Goal: Information Seeking & Learning: Learn about a topic

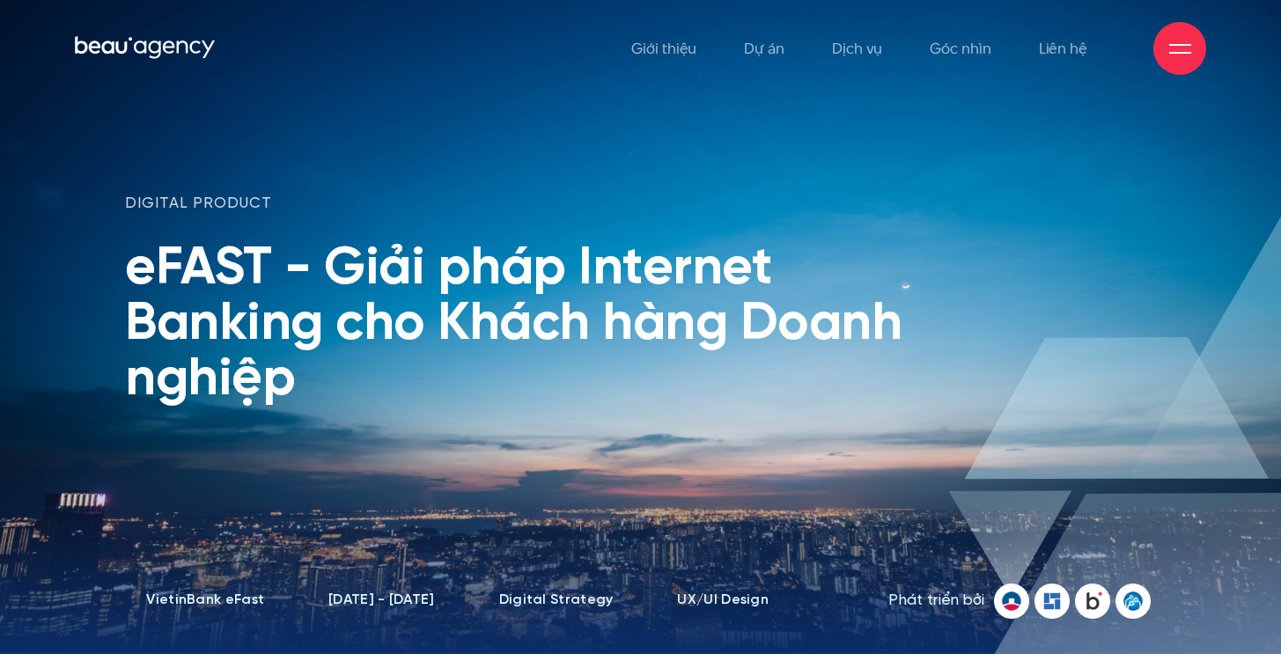
click at [1059, 584] on img at bounding box center [1052, 601] width 35 height 35
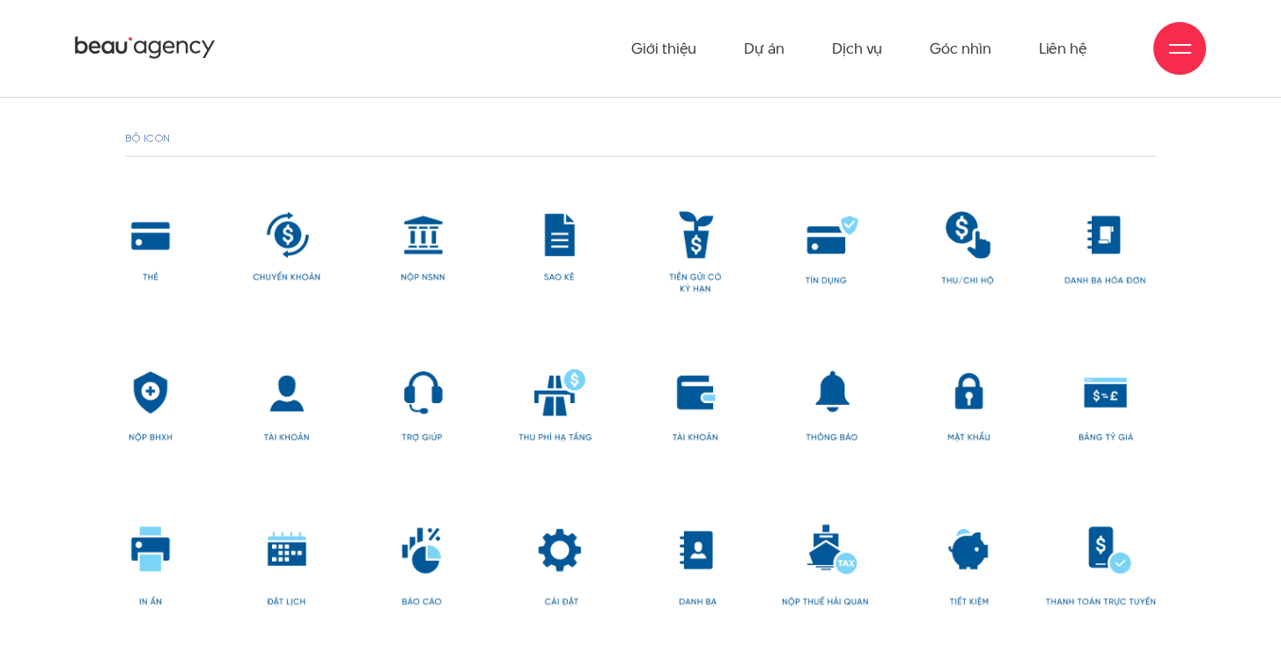
scroll to position [10320, 0]
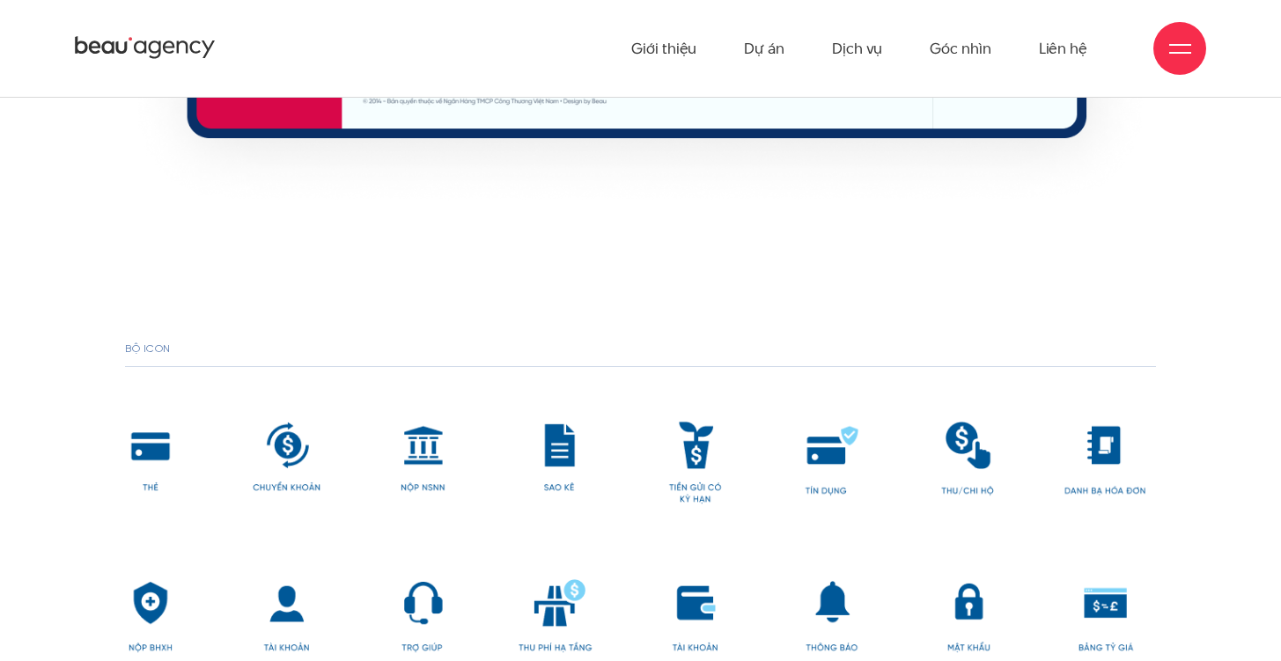
click at [446, 420] on img at bounding box center [640, 621] width 1030 height 402
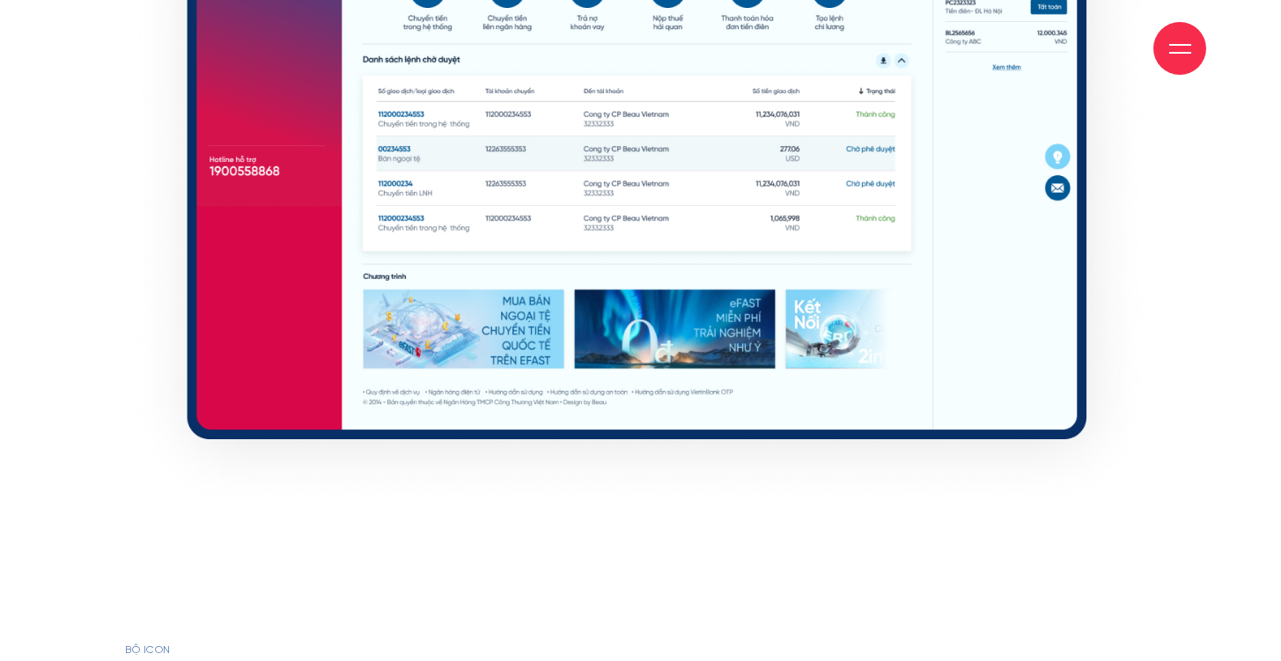
scroll to position [10505, 0]
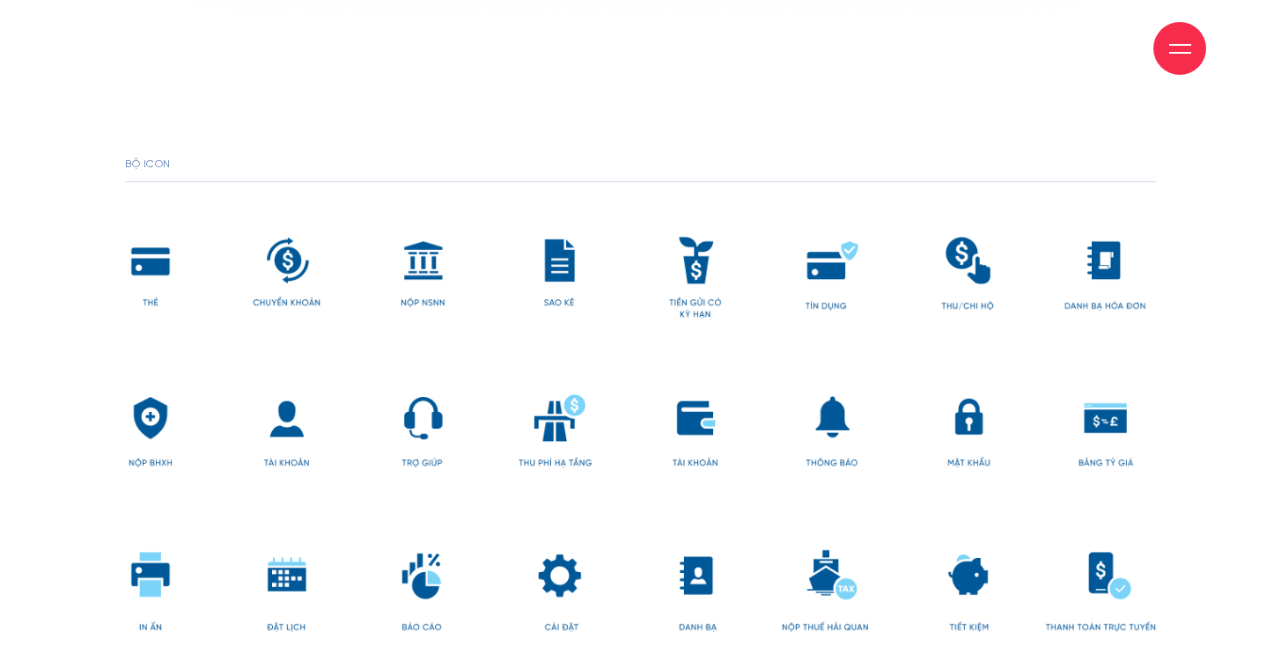
click at [672, 330] on img at bounding box center [640, 436] width 1030 height 402
click at [683, 393] on img at bounding box center [640, 436] width 1030 height 402
drag, startPoint x: 683, startPoint y: 393, endPoint x: 686, endPoint y: 415, distance: 22.2
click at [684, 394] on img at bounding box center [640, 436] width 1030 height 402
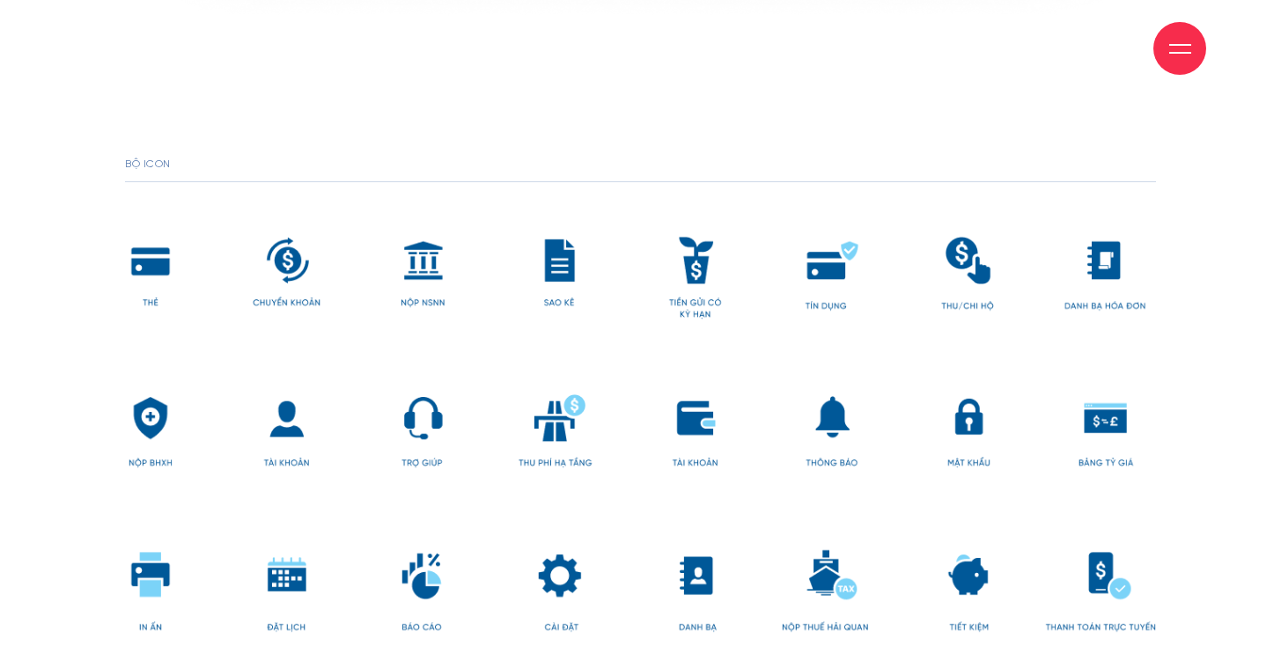
click at [680, 407] on img at bounding box center [640, 436] width 1030 height 402
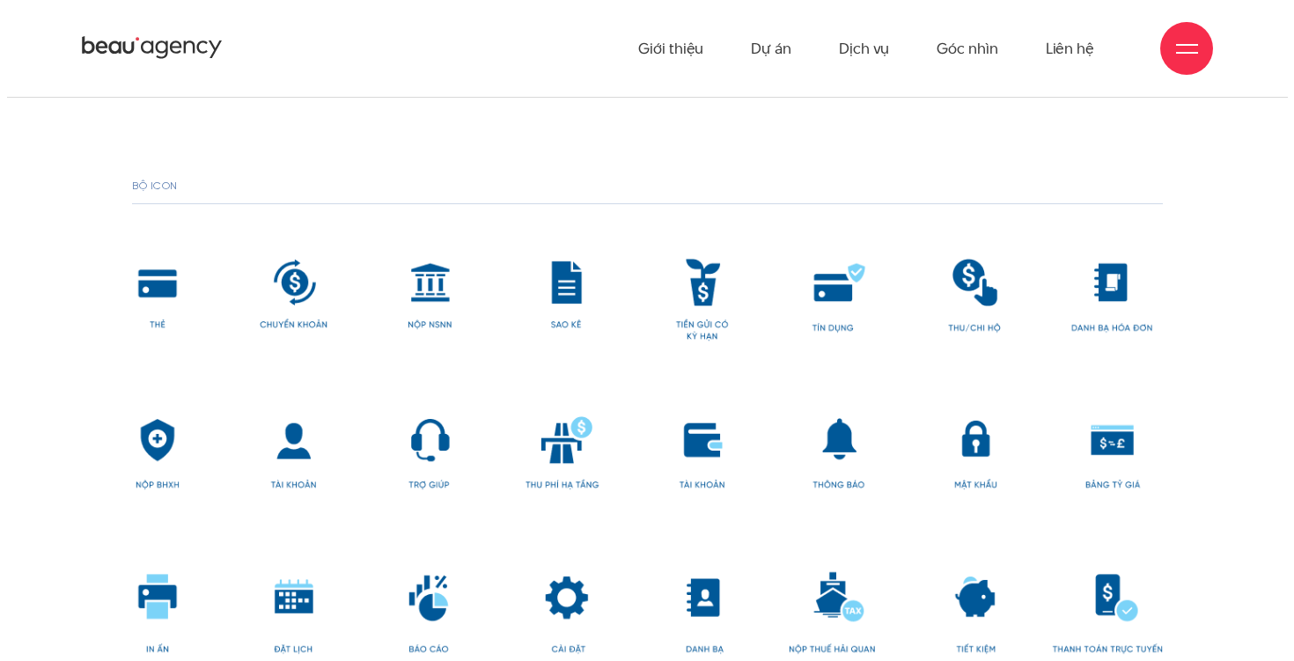
scroll to position [10472, 0]
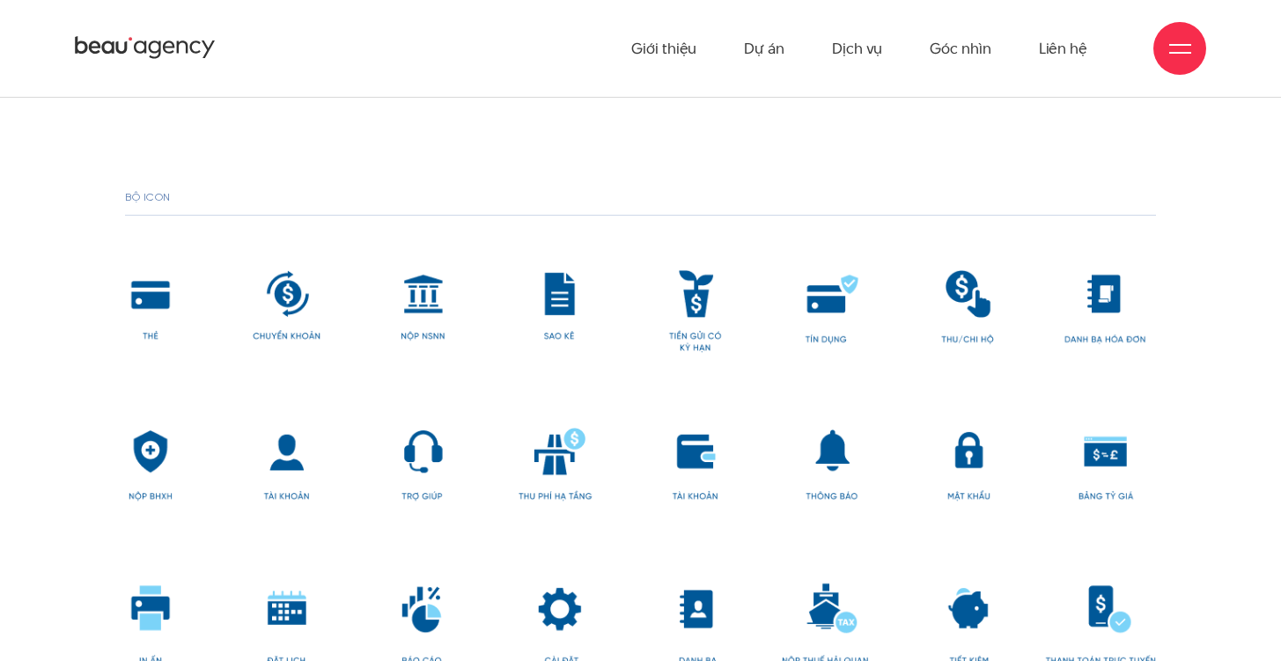
click at [1165, 63] on div at bounding box center [1180, 48] width 53 height 53
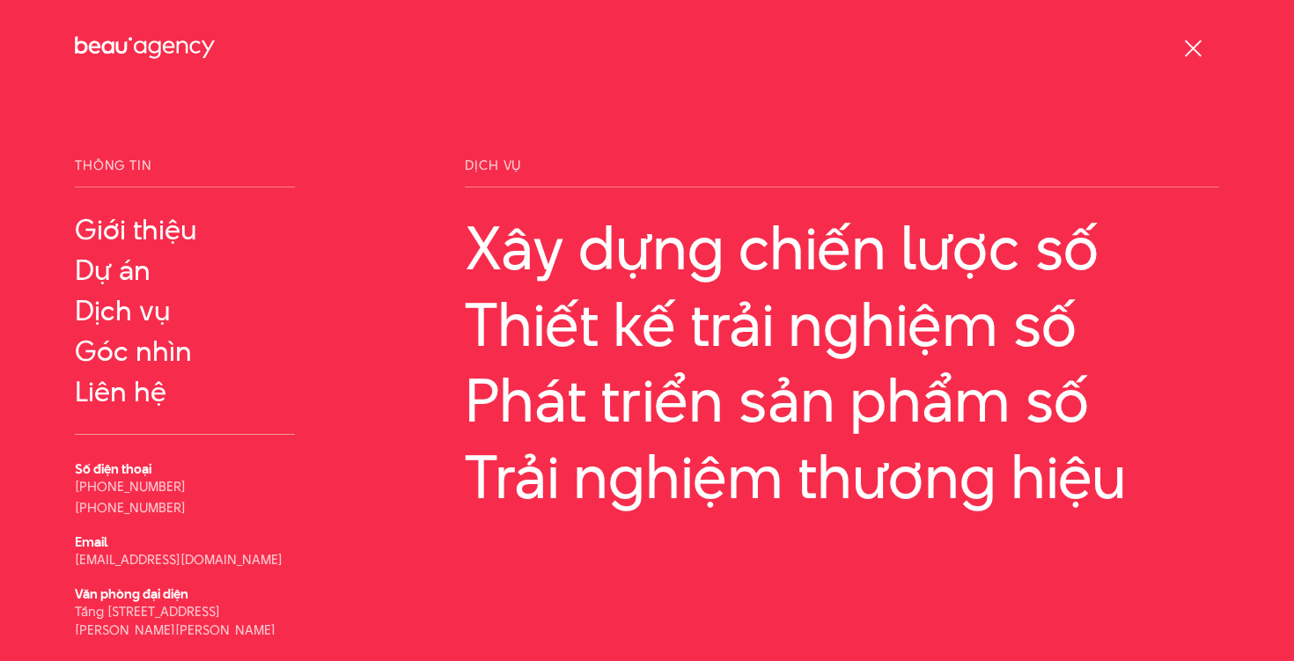
click at [1191, 45] on span at bounding box center [1192, 48] width 17 height 17
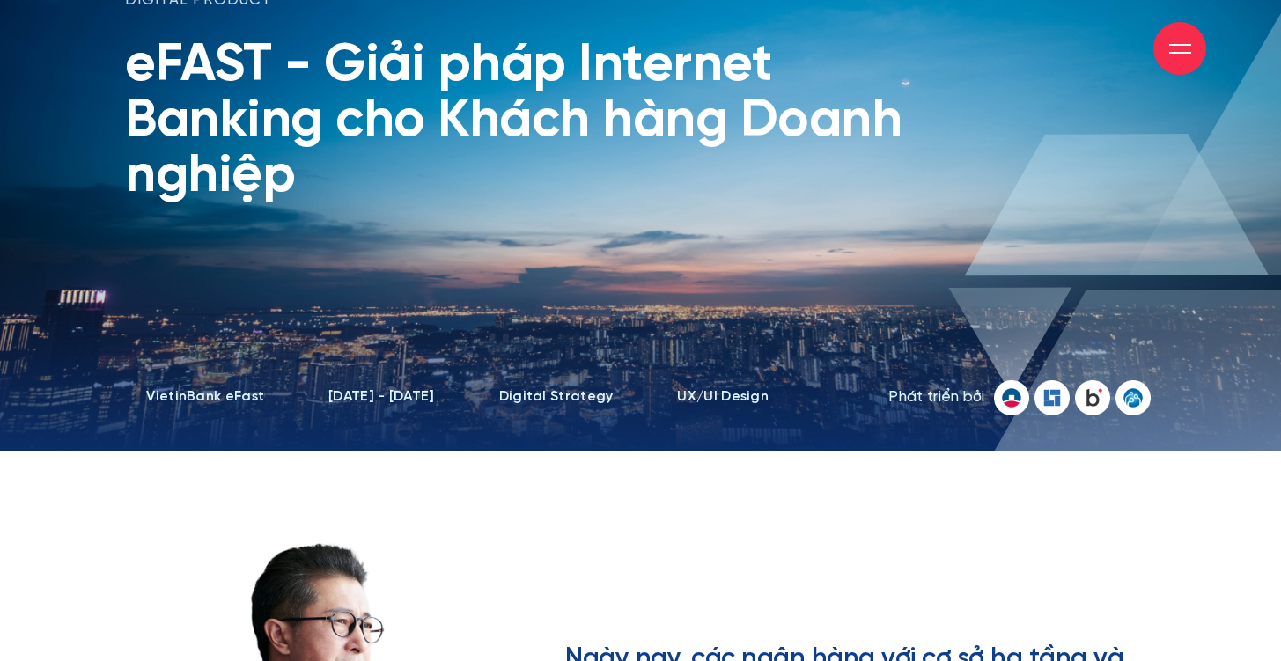
scroll to position [0, 0]
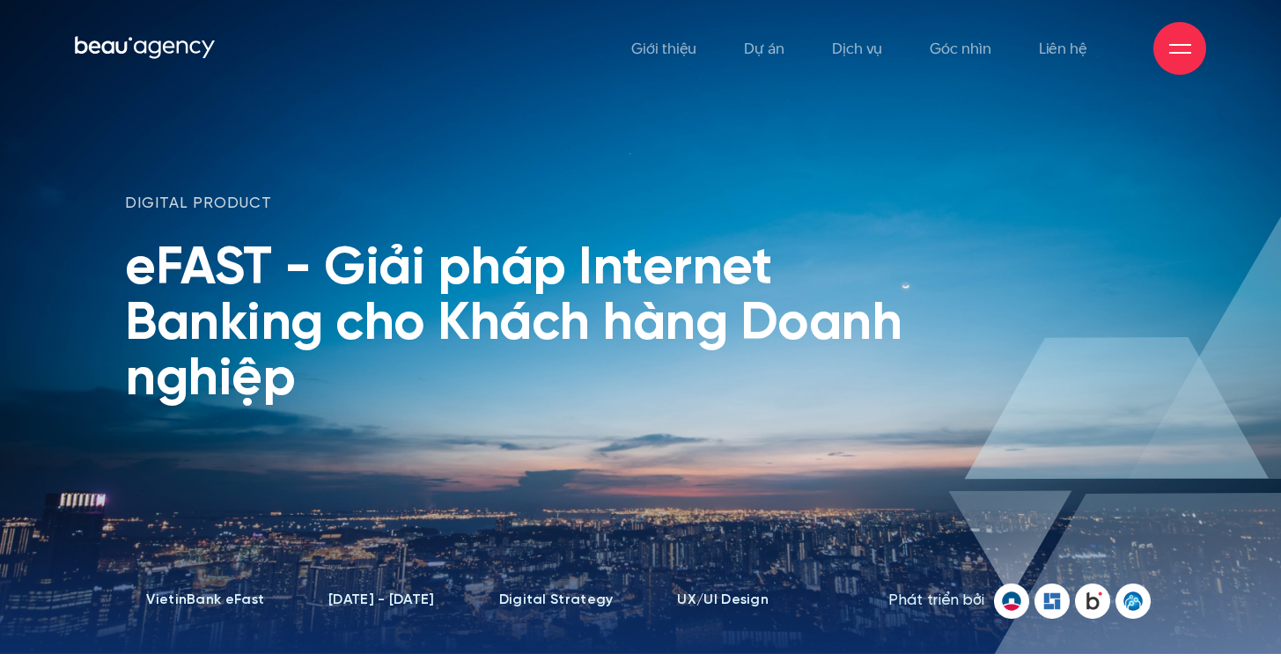
click at [925, 232] on div "digital product eFAST - Giải pháp Internet Banking cho Khách hàng Doanh nghiệp" at bounding box center [552, 301] width 854 height 214
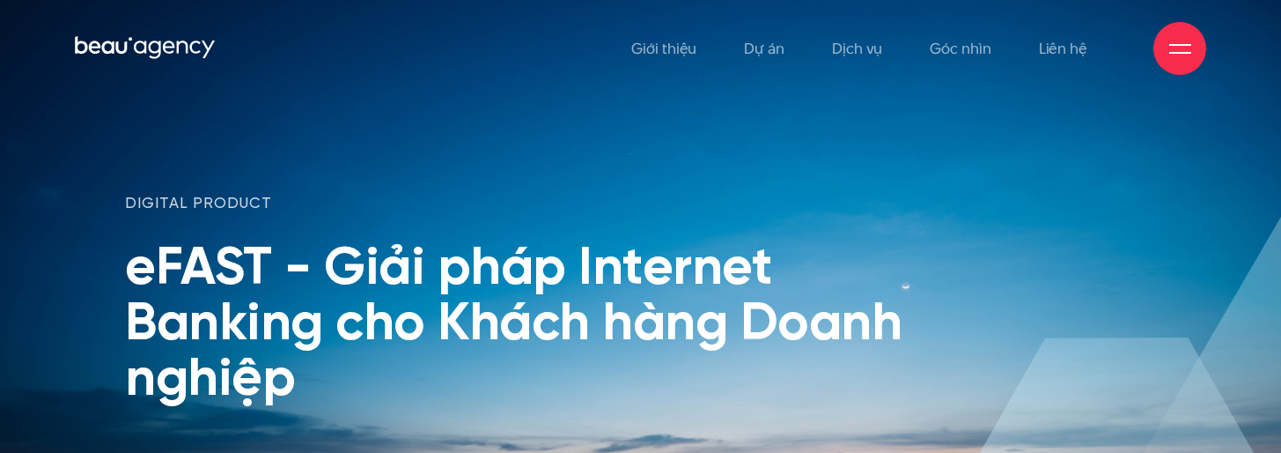
click at [808, 254] on h1 "eFAST - Giải pháp Internet Banking cho Khách hàng Doanh nghiệp" at bounding box center [552, 324] width 854 height 166
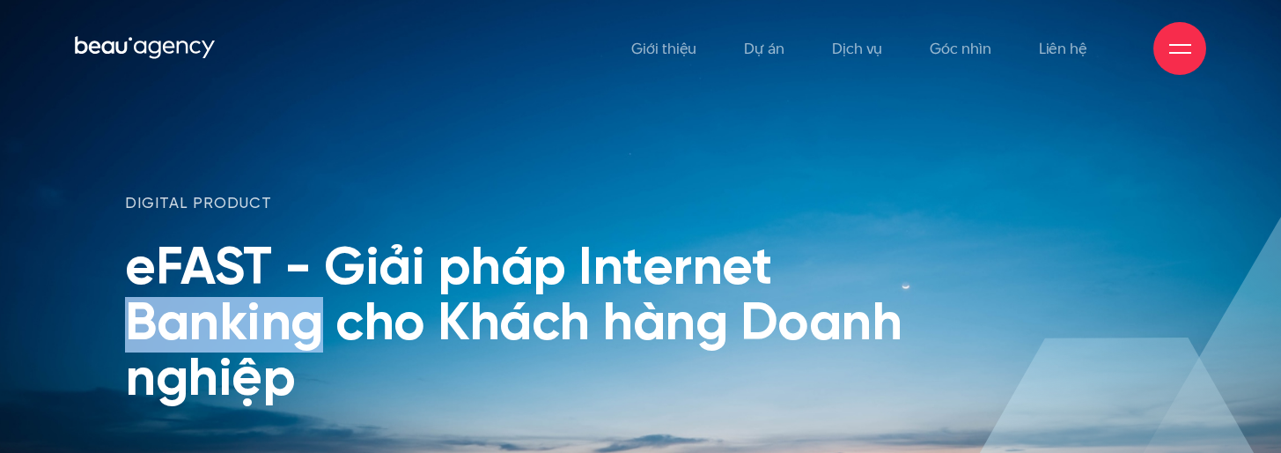
click at [808, 254] on h1 "eFAST - Giải pháp Internet Banking cho Khách hàng Doanh nghiệp" at bounding box center [552, 324] width 854 height 166
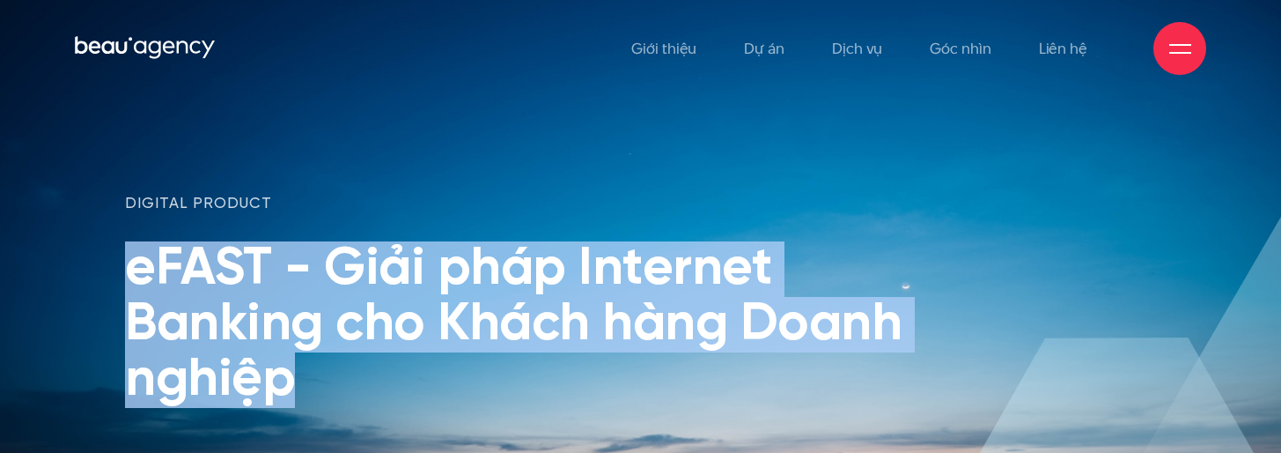
click at [808, 254] on h1 "eFAST - Giải pháp Internet Banking cho Khách hàng Doanh nghiệp" at bounding box center [552, 324] width 854 height 166
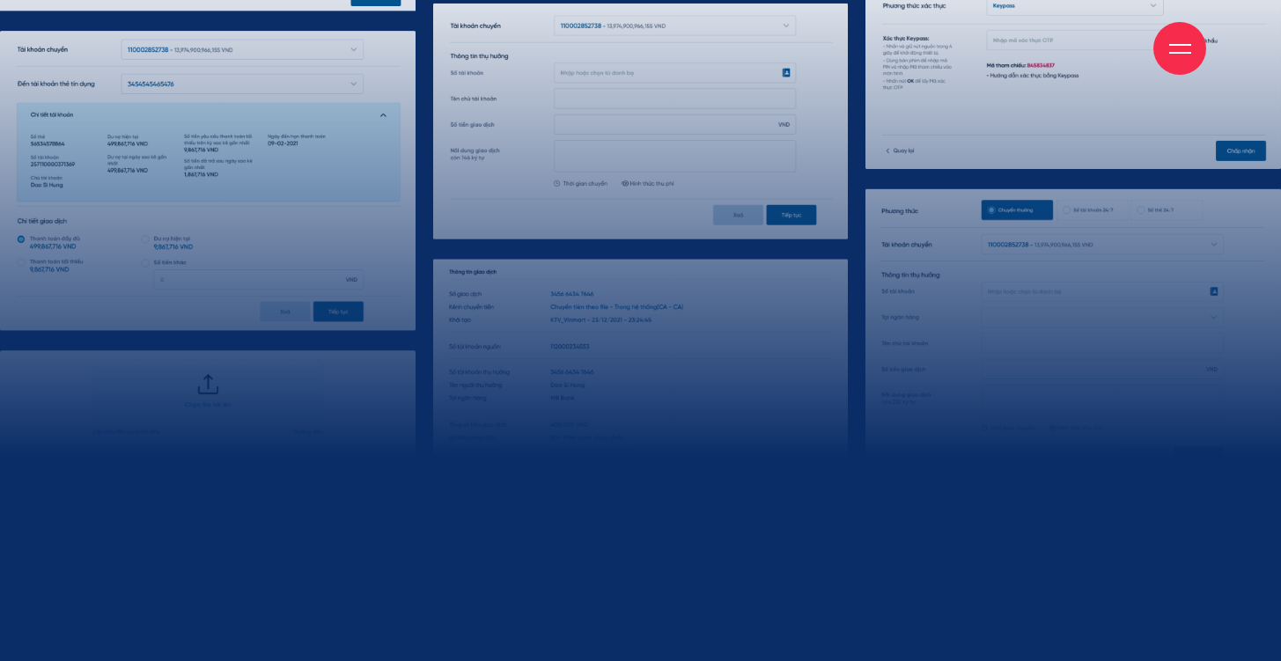
scroll to position [15733, 0]
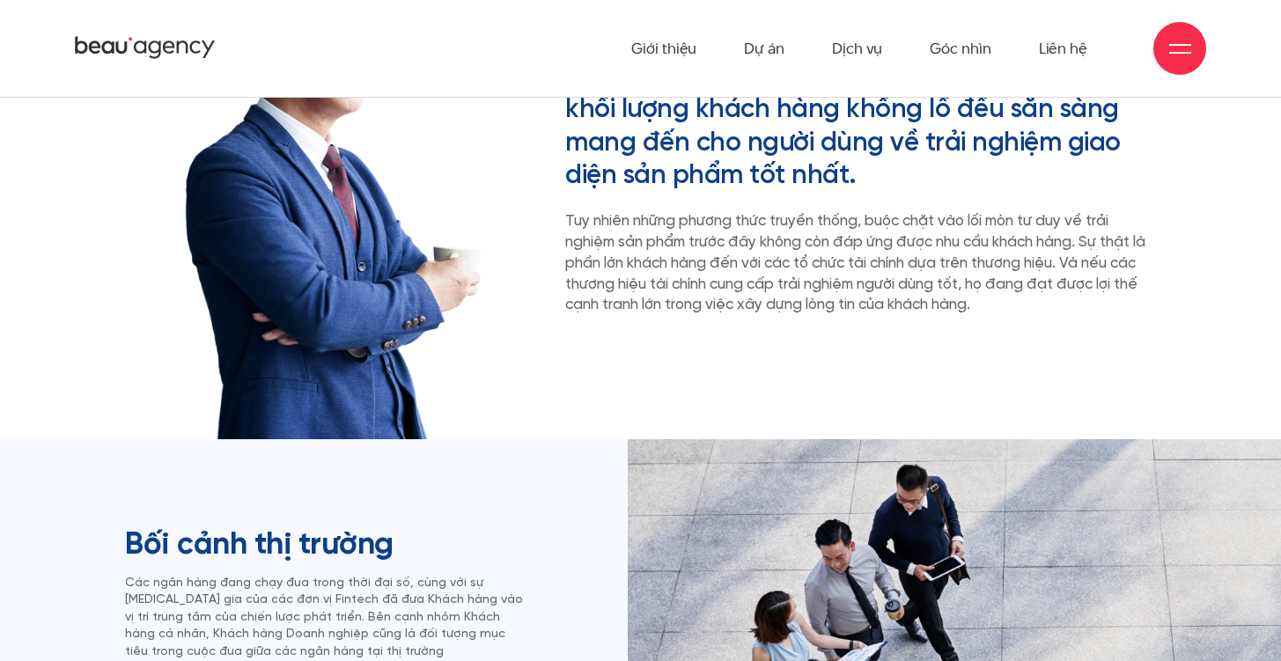
scroll to position [0, 0]
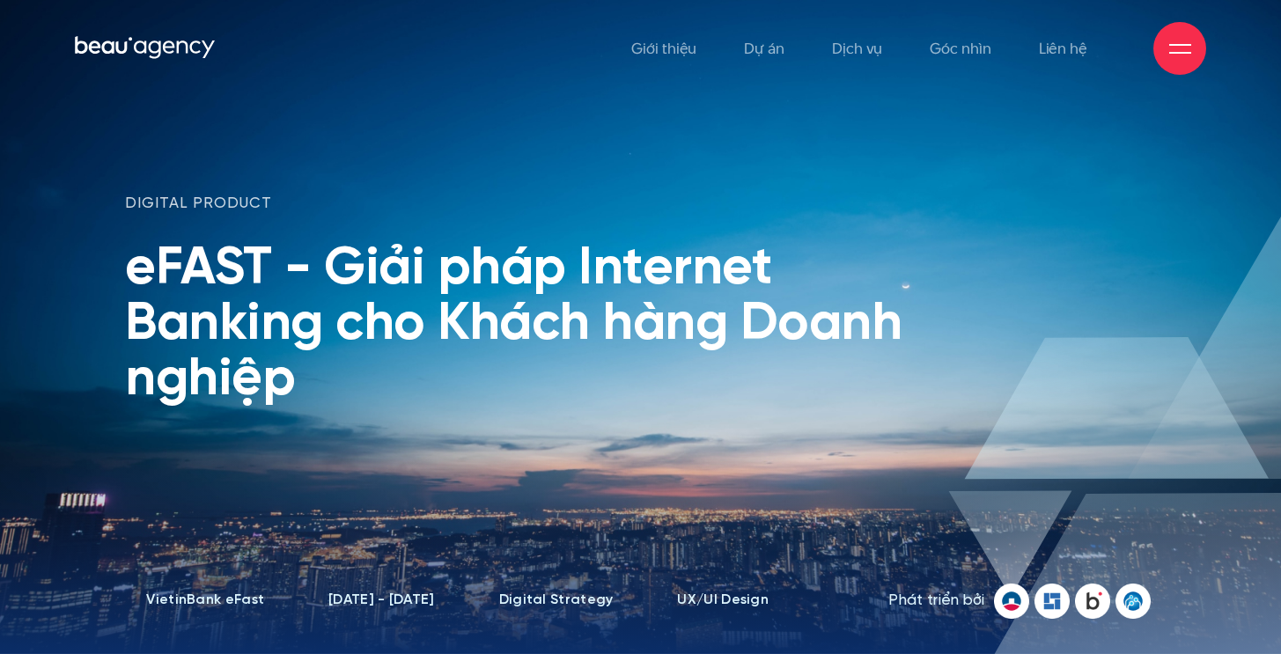
click at [1063, 239] on div "digital product eFAST - Giải pháp Internet Banking cho Khách hàng Doanh nghiệp" at bounding box center [640, 389] width 1057 height 390
